Goal: Find specific page/section: Find specific page/section

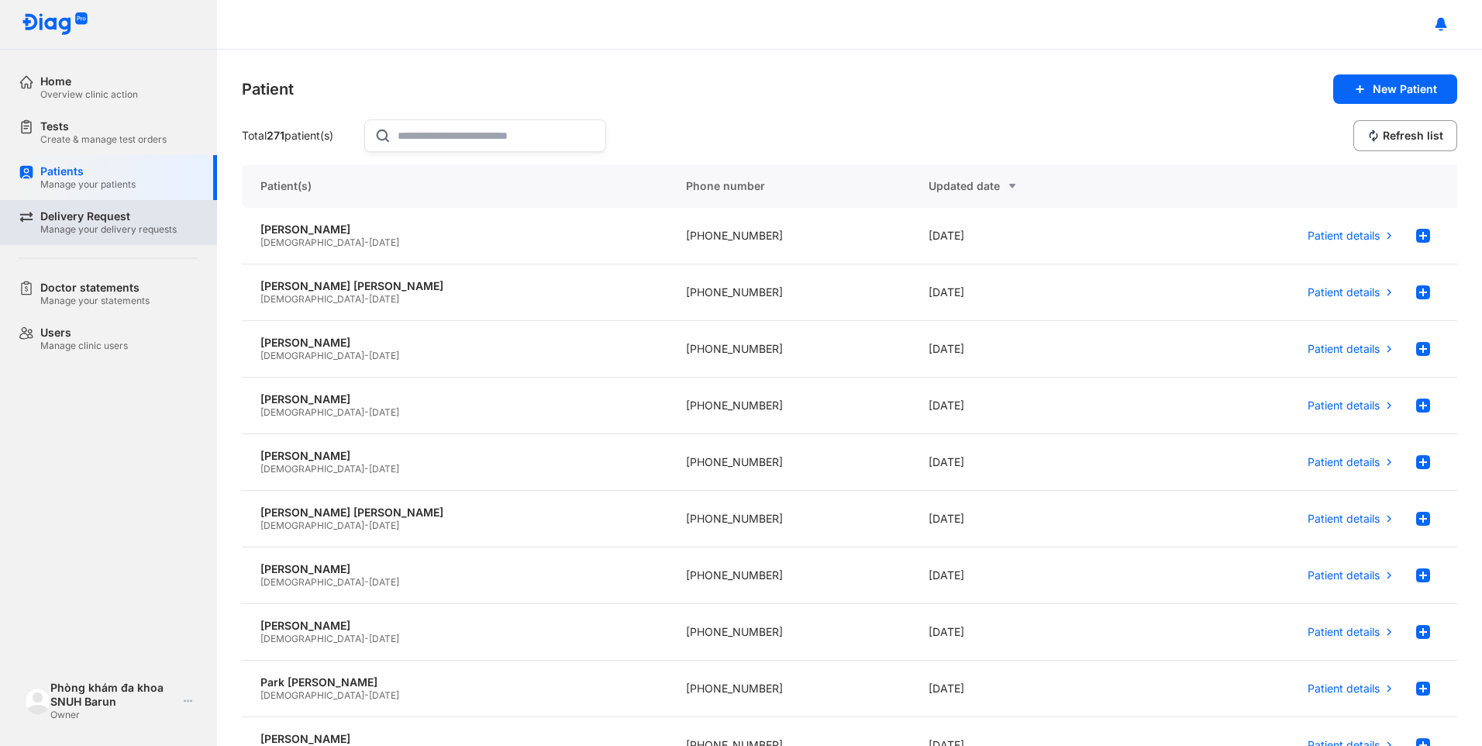
click at [72, 217] on div "Delivery Request" at bounding box center [108, 216] width 136 height 14
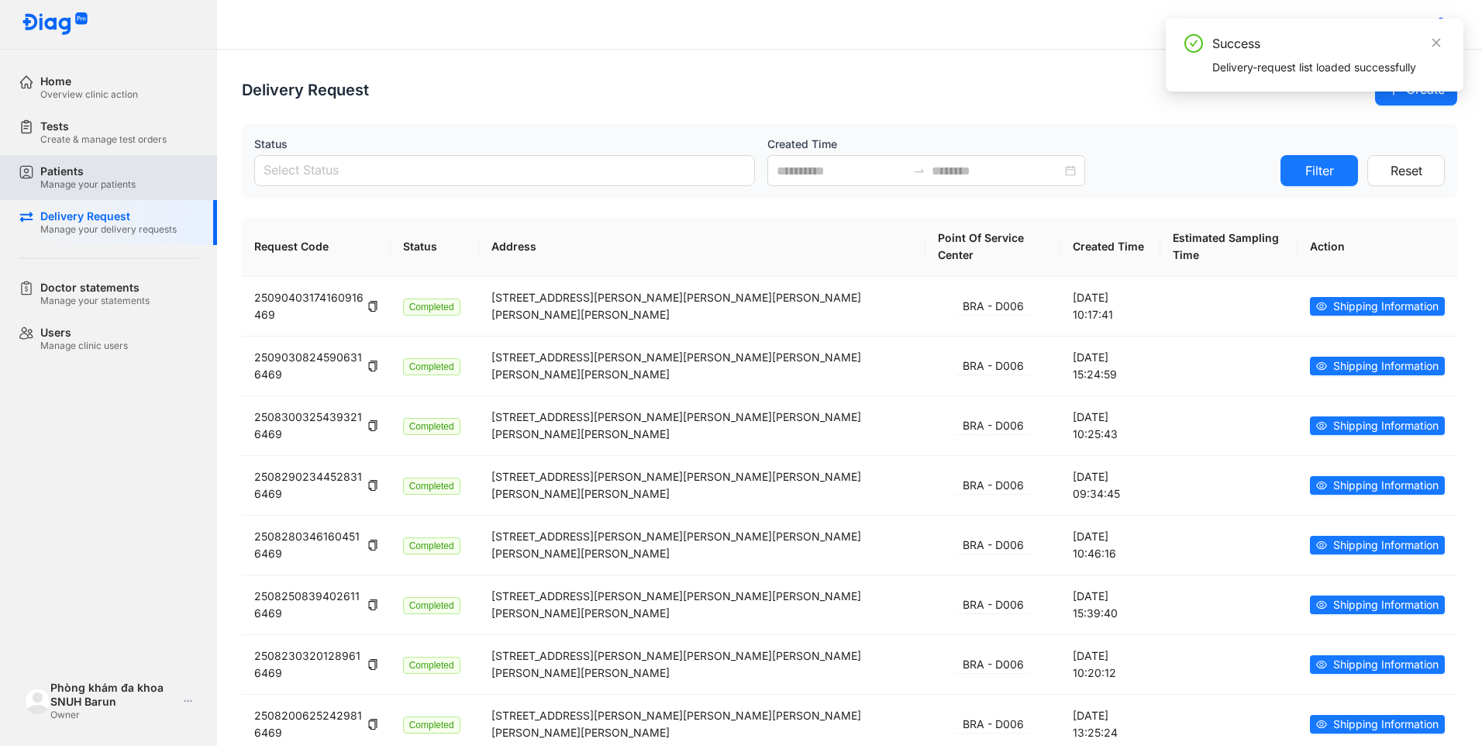
click at [75, 189] on div "Manage your patients" at bounding box center [87, 184] width 95 height 12
